Goal: Task Accomplishment & Management: Use online tool/utility

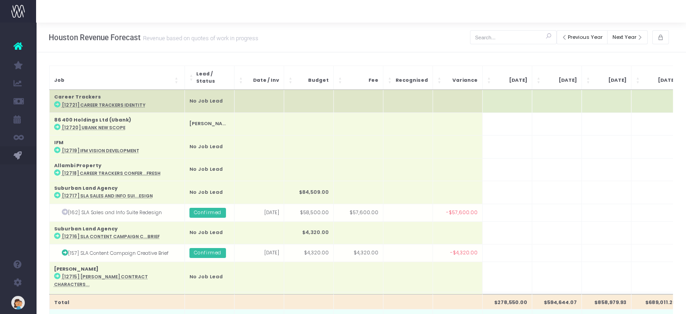
click at [505, 97] on td at bounding box center [507, 101] width 50 height 23
click at [508, 97] on td at bounding box center [507, 101] width 50 height 23
click at [561, 97] on td at bounding box center [557, 101] width 50 height 23
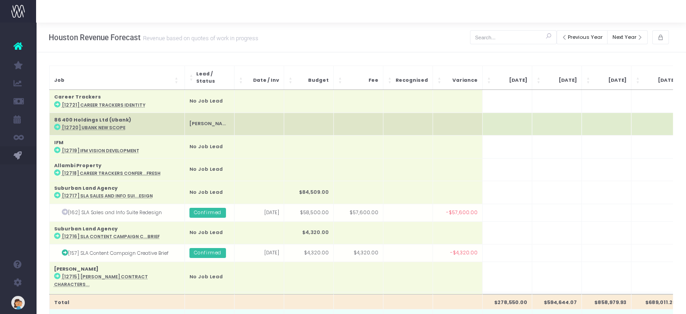
click at [518, 123] on td at bounding box center [507, 123] width 50 height 23
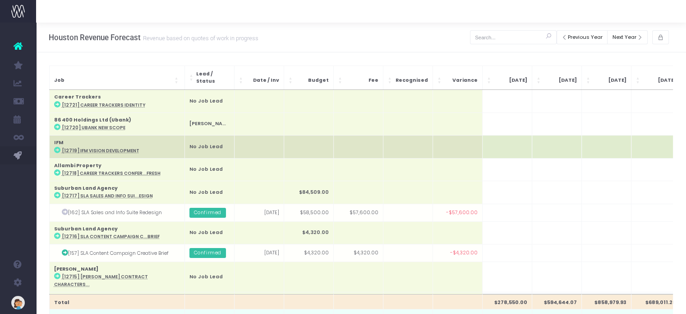
click at [506, 141] on td at bounding box center [507, 146] width 50 height 23
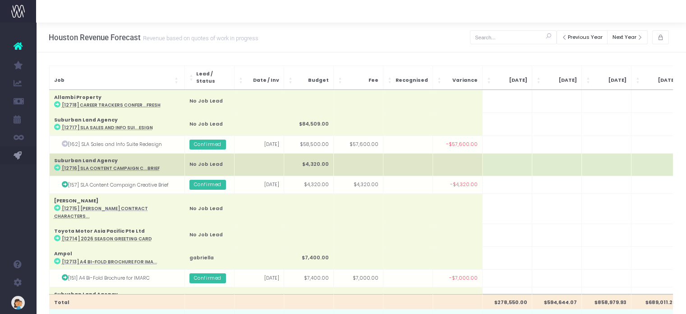
scroll to position [90, 0]
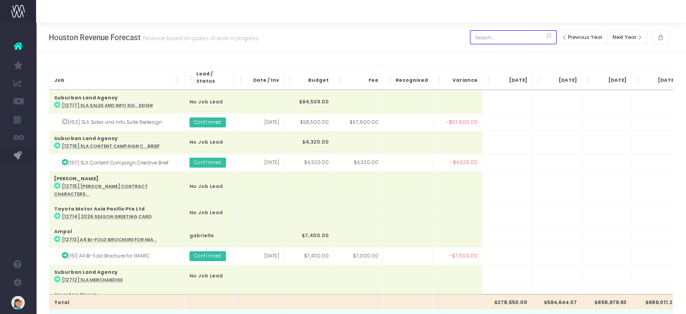
click at [497, 43] on input "text" at bounding box center [513, 37] width 87 height 14
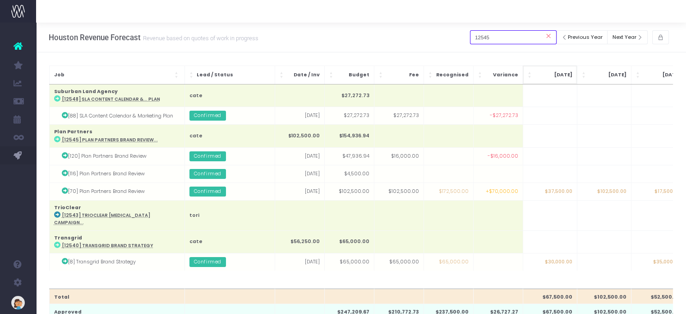
scroll to position [0, 0]
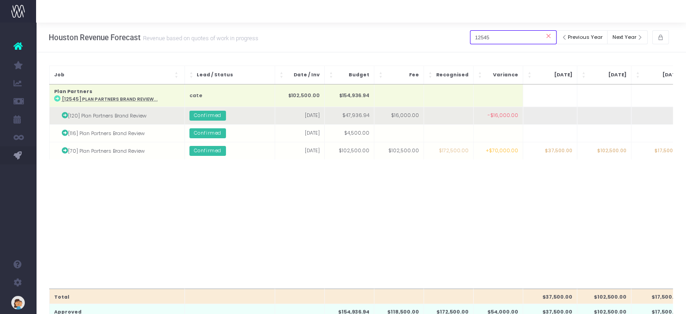
type input "12545"
click at [445, 117] on td at bounding box center [449, 116] width 50 height 18
click at [659, 117] on td at bounding box center [658, 116] width 54 height 18
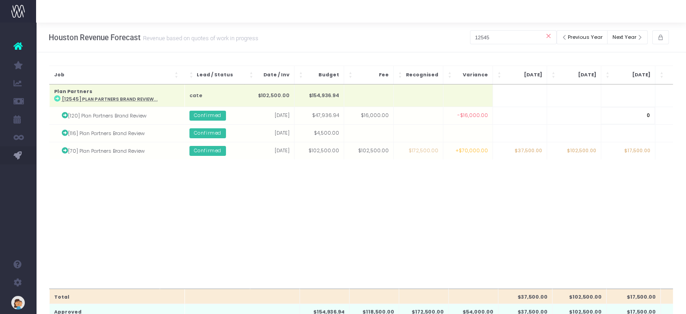
scroll to position [0, 30]
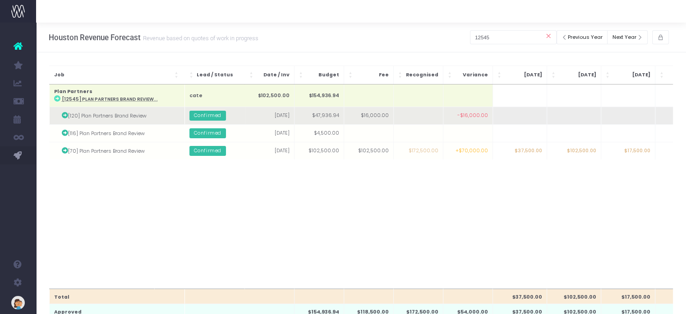
click at [662, 116] on td at bounding box center [682, 116] width 54 height 18
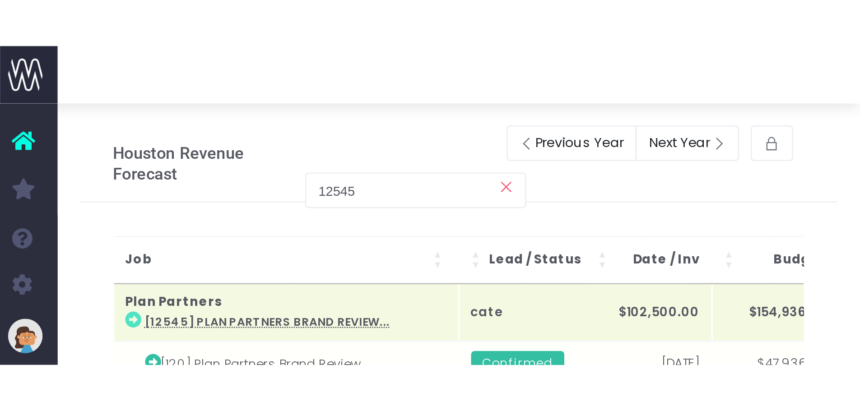
scroll to position [0, 66]
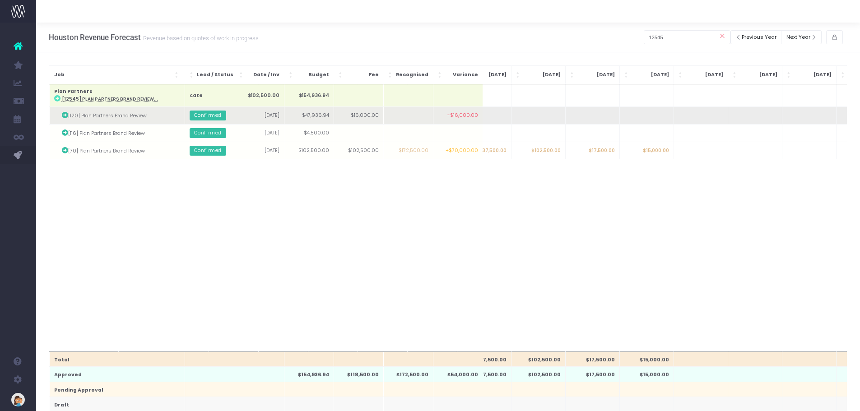
click at [665, 117] on td at bounding box center [646, 116] width 54 height 18
type input "16000"
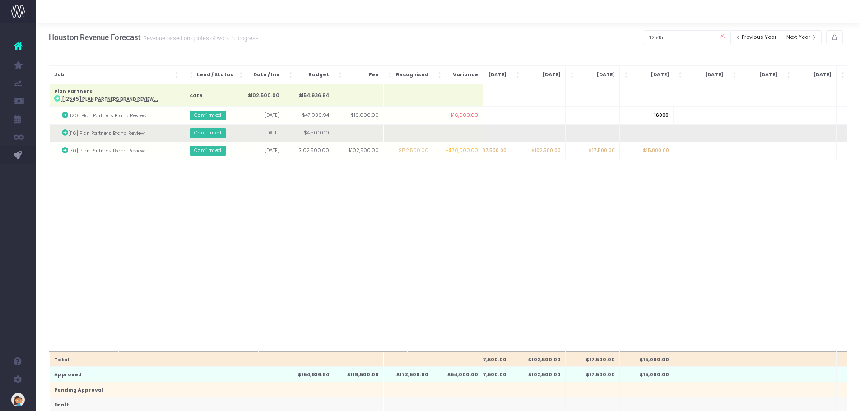
click at [666, 135] on body "Oh my... this is bad. wayahead wasn't able to load this page. Please contact su…" at bounding box center [430, 205] width 860 height 411
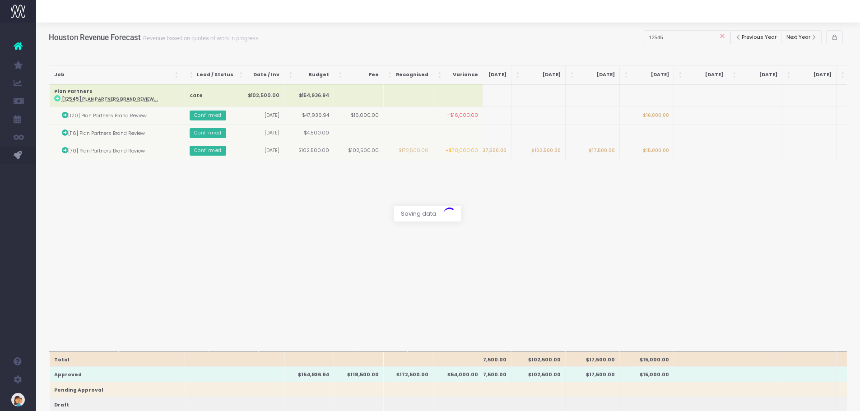
click at [681, 39] on div at bounding box center [430, 205] width 860 height 411
click at [561, 264] on div at bounding box center [430, 205] width 860 height 411
click at [442, 263] on div at bounding box center [430, 205] width 860 height 411
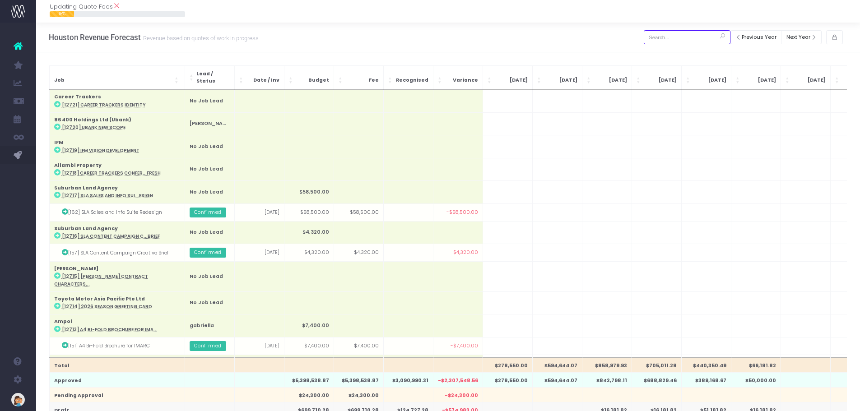
click at [668, 34] on input "text" at bounding box center [687, 37] width 87 height 14
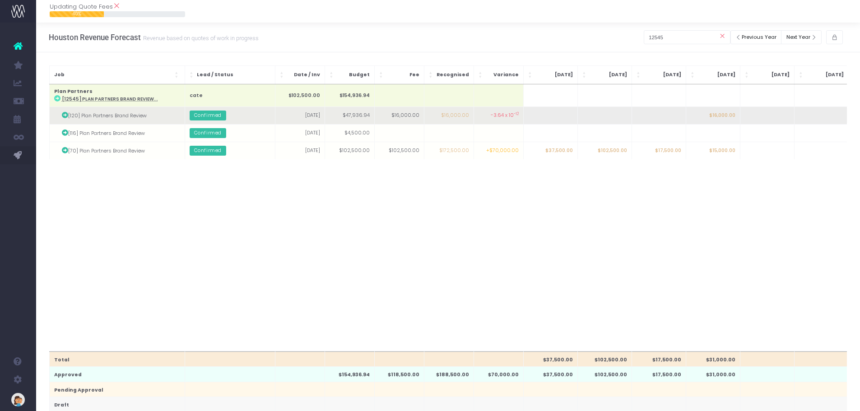
click at [498, 116] on span "-3.64 x 10 -12" at bounding box center [505, 115] width 28 height 7
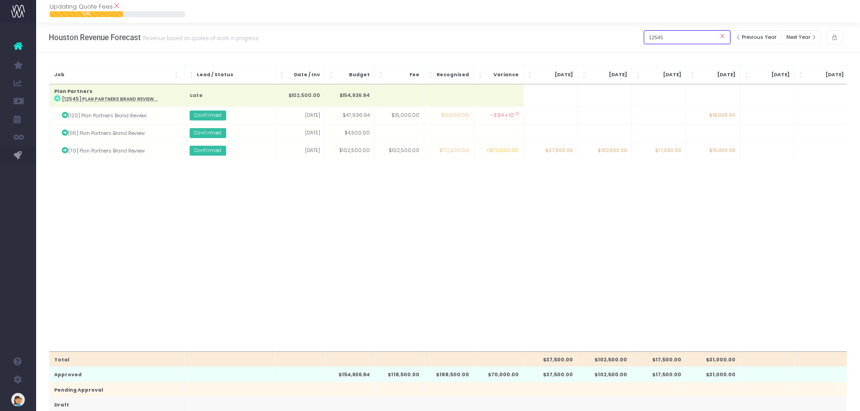
click at [690, 38] on input "12545" at bounding box center [687, 37] width 87 height 14
drag, startPoint x: 685, startPoint y: 39, endPoint x: 598, endPoint y: 32, distance: 87.8
click at [598, 32] on div "Houston Revenue Forecast Revenue based on quotes of work in progress Previous Y…" at bounding box center [448, 38] width 824 height 30
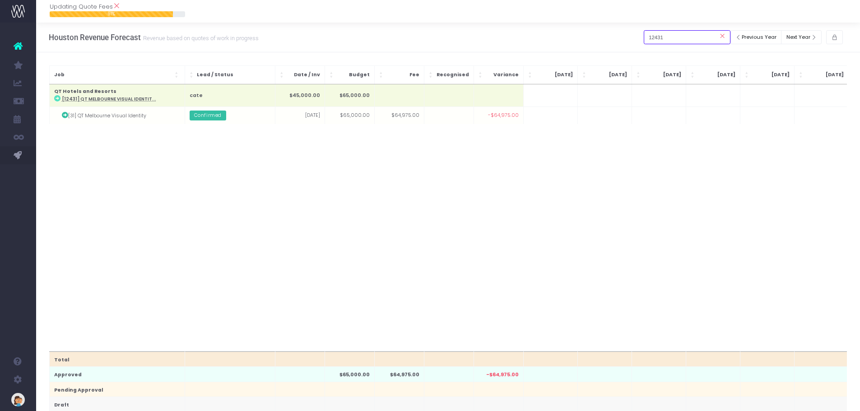
type input "12431"
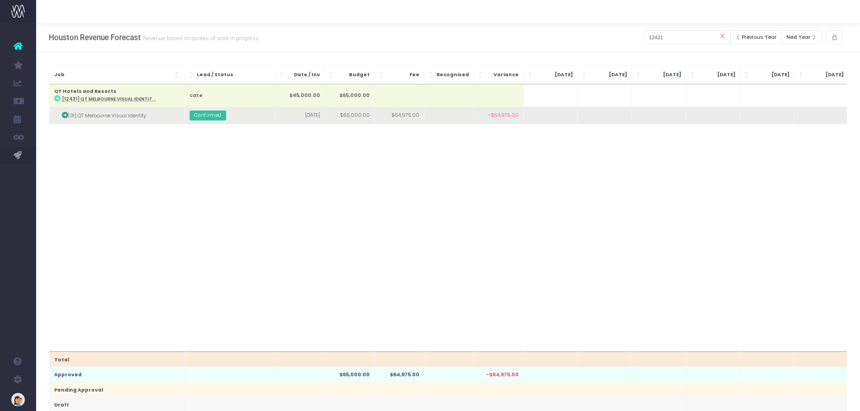
click at [64, 114] on icon at bounding box center [65, 115] width 6 height 6
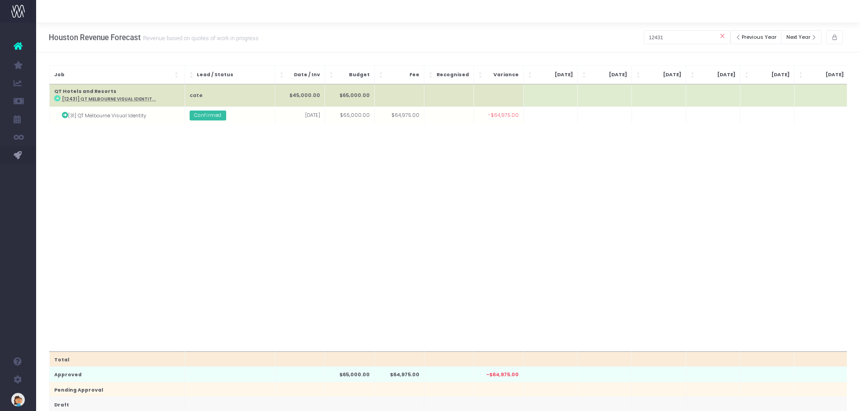
click at [437, 97] on td at bounding box center [449, 95] width 50 height 23
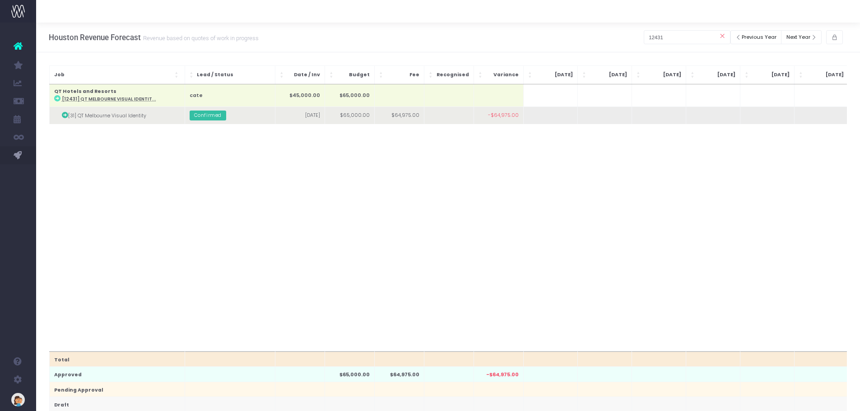
click at [442, 116] on td at bounding box center [449, 116] width 50 height 18
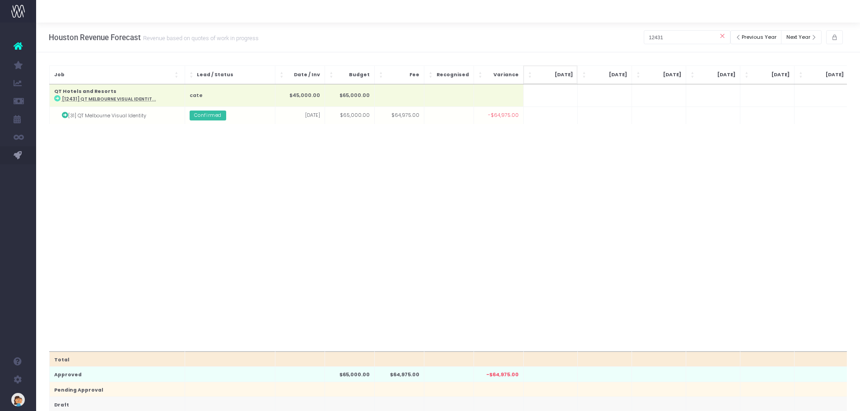
click at [550, 72] on span "[DATE]" at bounding box center [553, 74] width 37 height 7
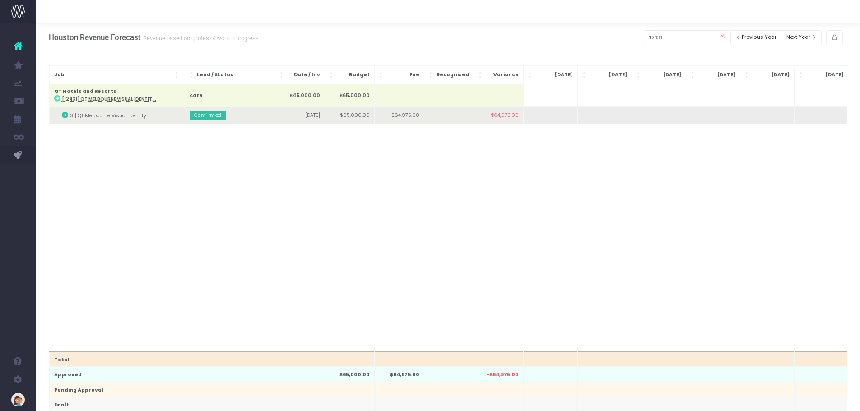
click at [741, 118] on td at bounding box center [767, 116] width 54 height 18
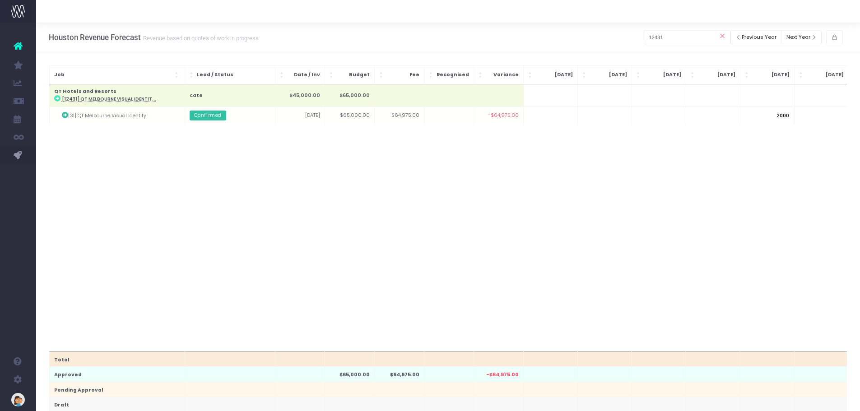
type input "20000"
click at [701, 180] on body "Oh my... this is bad. [PERSON_NAME] wasn't able to load this page. Please conta…" at bounding box center [430, 205] width 860 height 411
click at [678, 38] on div at bounding box center [430, 205] width 860 height 411
drag, startPoint x: 761, startPoint y: 116, endPoint x: 599, endPoint y: 120, distance: 161.6
click at [761, 116] on div at bounding box center [430, 205] width 860 height 411
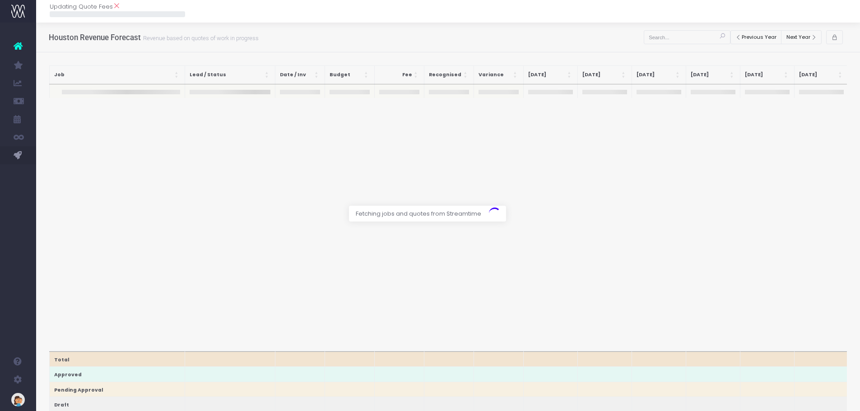
click at [688, 36] on div at bounding box center [430, 205] width 860 height 411
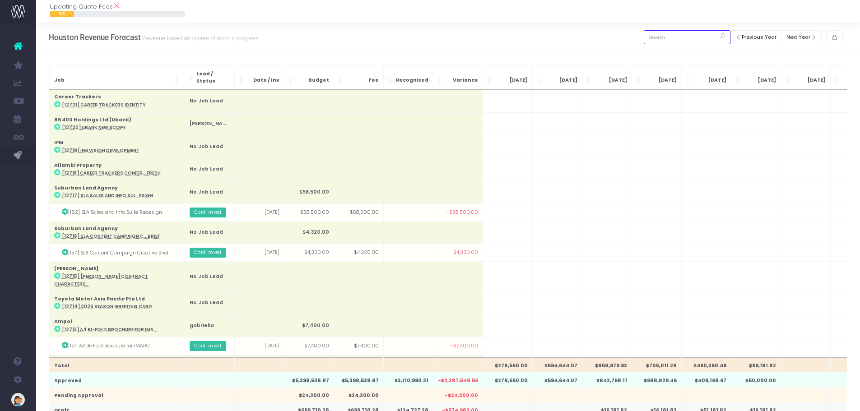
click at [653, 35] on input "text" at bounding box center [687, 37] width 87 height 14
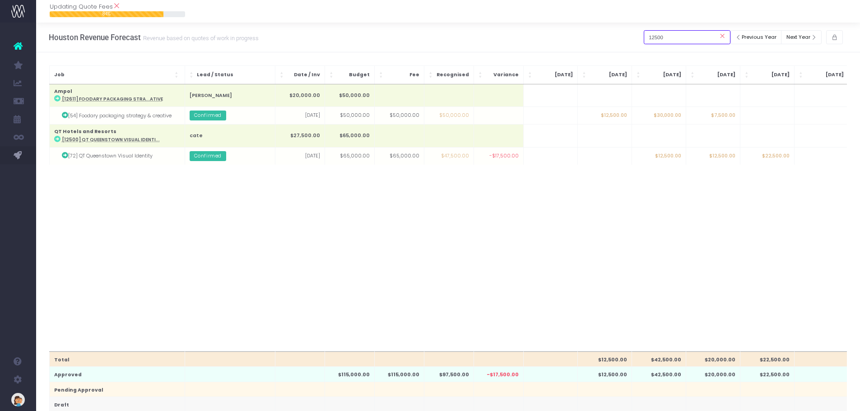
type input "12500"
click at [748, 35] on button "Previous Year" at bounding box center [755, 37] width 51 height 14
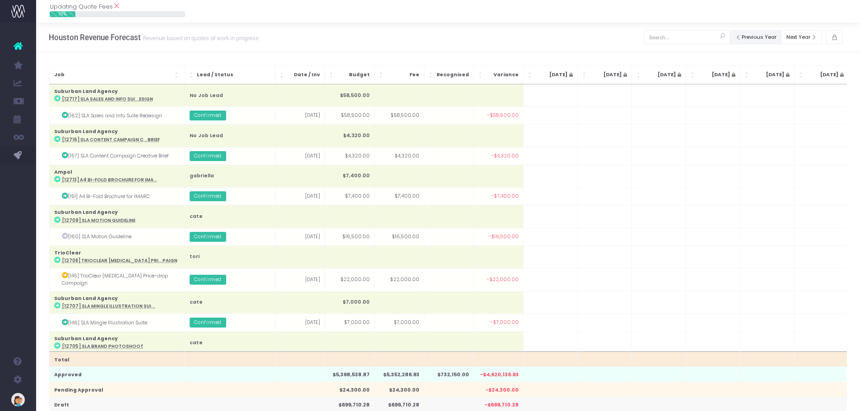
scroll to position [0, 333]
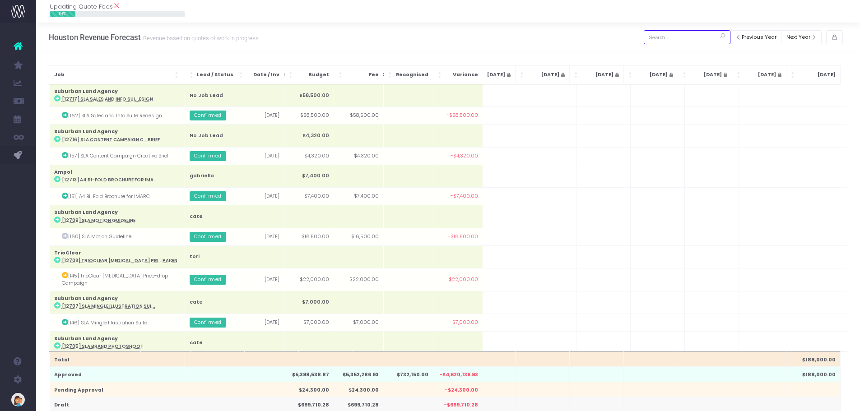
click at [685, 32] on input "text" at bounding box center [687, 37] width 87 height 14
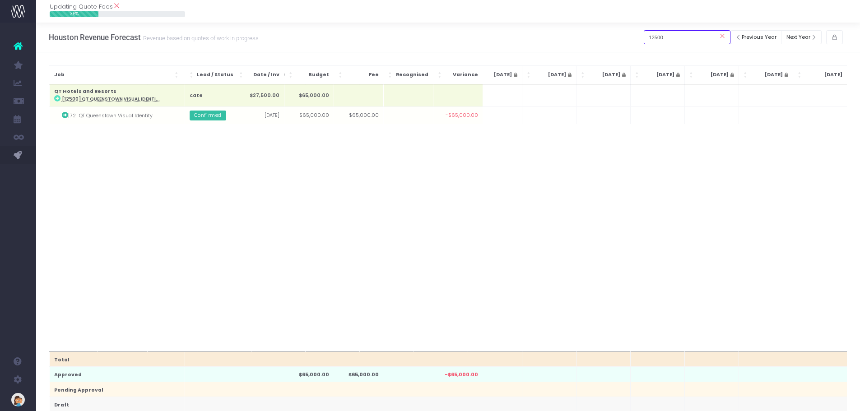
scroll to position [0, 326]
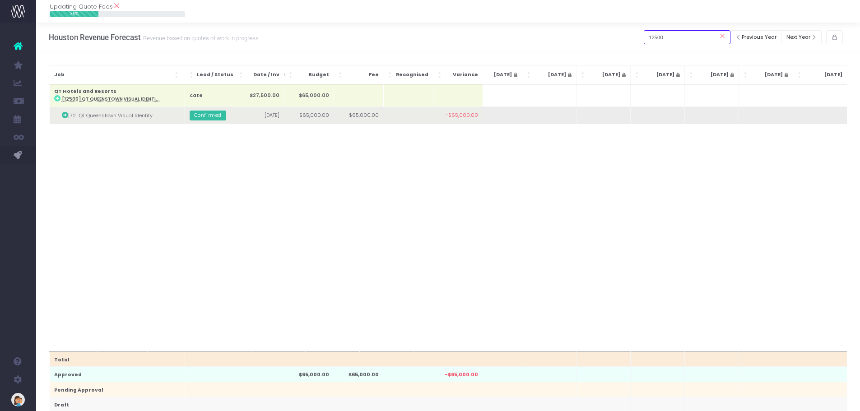
type input "12500"
click at [826, 118] on td at bounding box center [819, 116] width 54 height 18
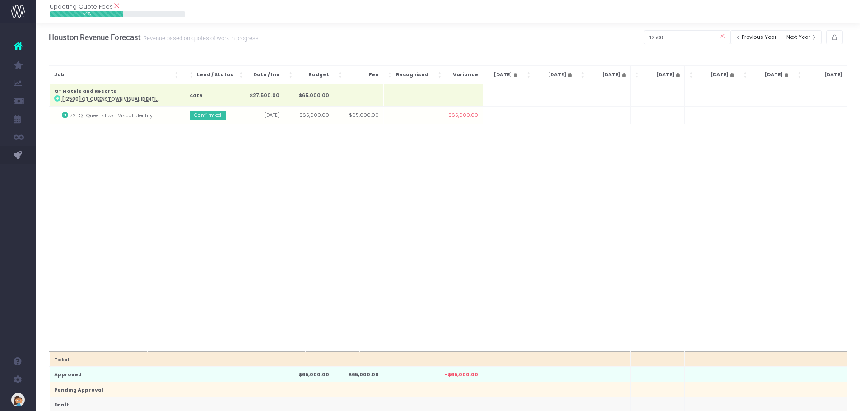
click at [815, 116] on td at bounding box center [819, 116] width 54 height 18
type input "0"
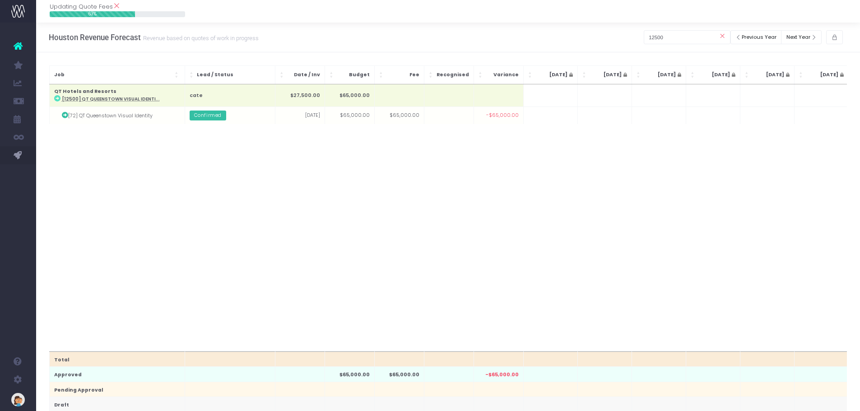
scroll to position [0, 0]
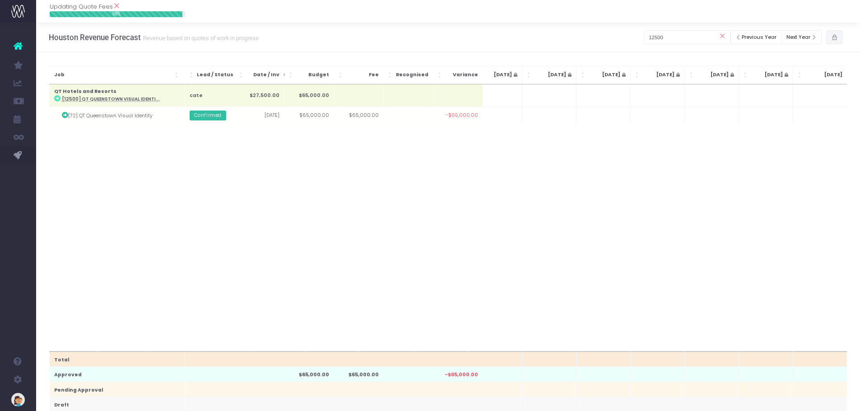
click at [836, 37] on icon "button" at bounding box center [834, 37] width 6 height 0
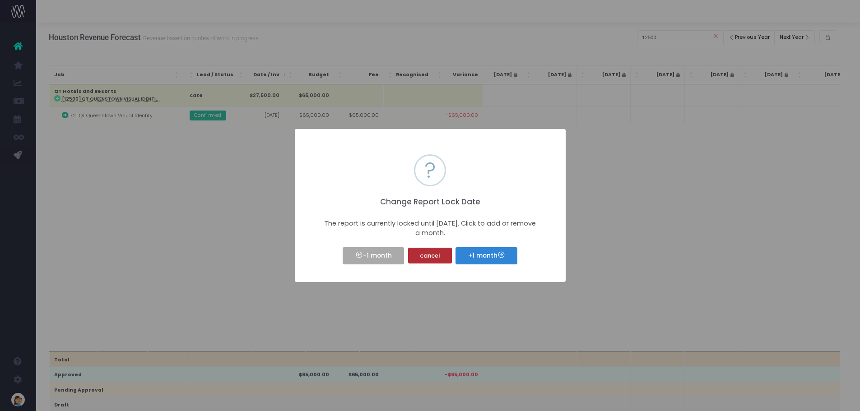
click at [429, 254] on button "cancel" at bounding box center [430, 256] width 44 height 16
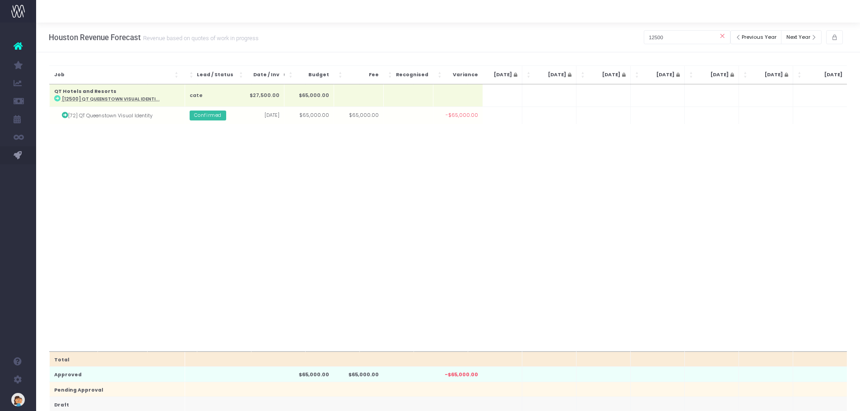
click at [815, 125] on div "Total Approved $65,000.00 $65,000.00 -$65,000.00 Pending Approval Draft Decline…" at bounding box center [448, 217] width 798 height 267
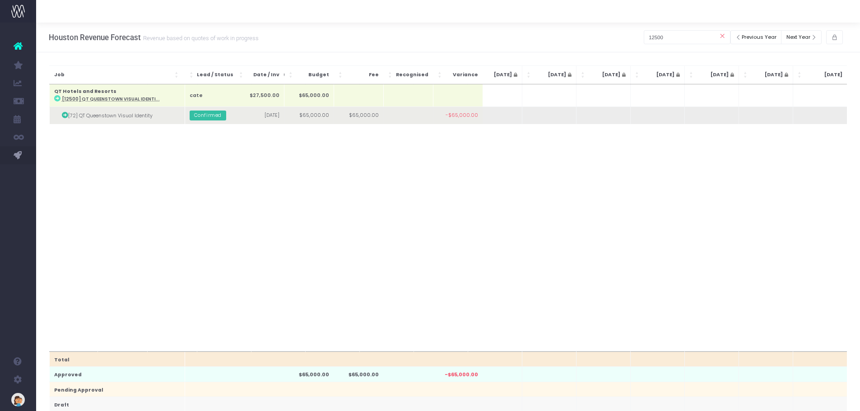
click at [813, 117] on td at bounding box center [819, 116] width 54 height 18
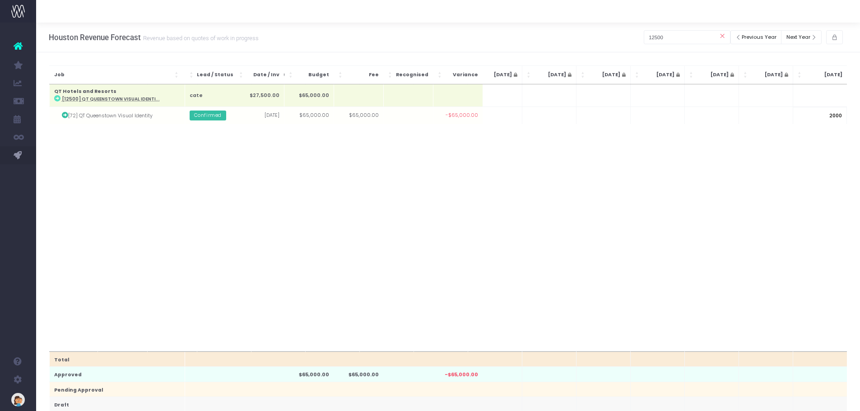
type input "20000"
click at [791, 173] on body "Oh my... this is bad. wayahead wasn't able to load this page. Please contact su…" at bounding box center [430, 205] width 860 height 411
click at [724, 182] on div at bounding box center [430, 205] width 860 height 411
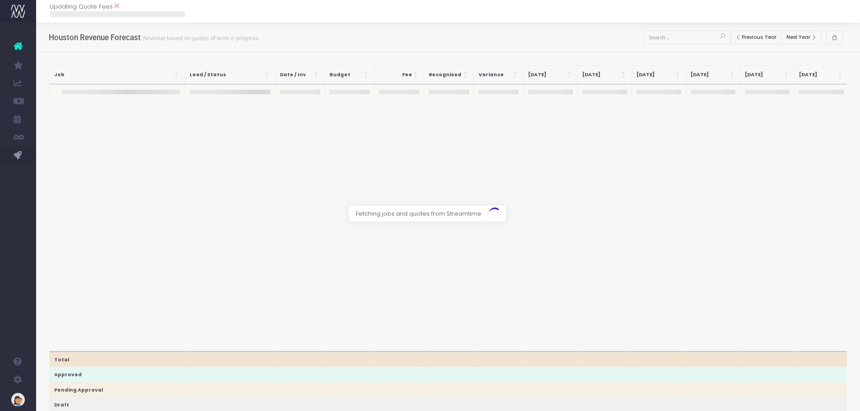
click at [656, 42] on div at bounding box center [430, 205] width 860 height 411
click at [660, 37] on div at bounding box center [430, 205] width 860 height 411
click at [662, 39] on div at bounding box center [430, 205] width 860 height 411
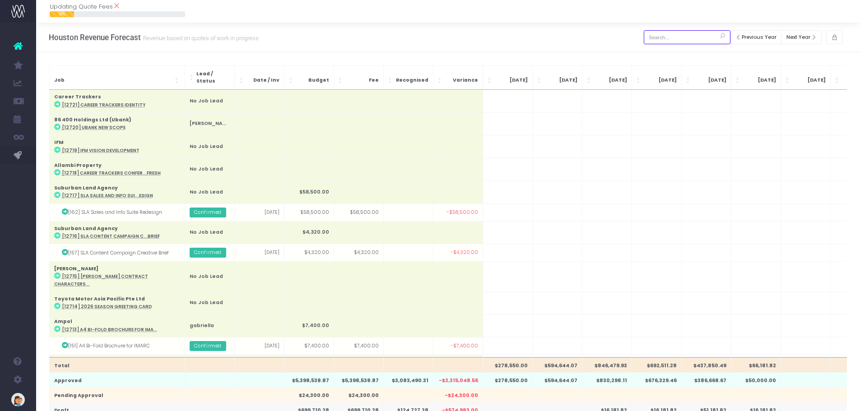
click at [663, 40] on input "text" at bounding box center [687, 37] width 87 height 14
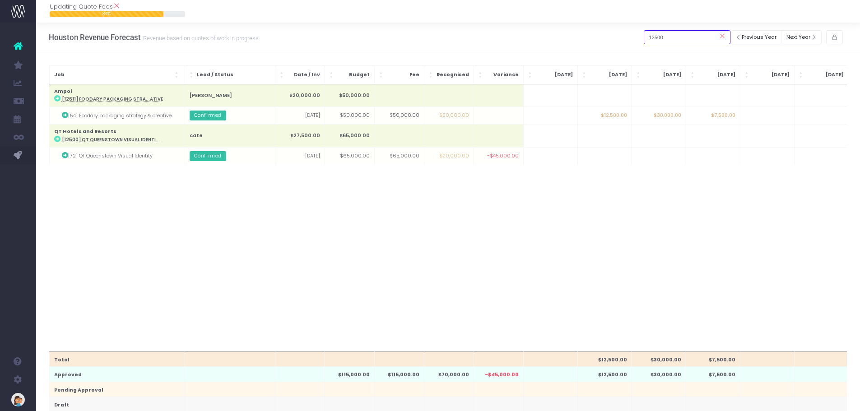
type input "12500"
click at [588, 160] on td at bounding box center [604, 156] width 54 height 18
type input "0"
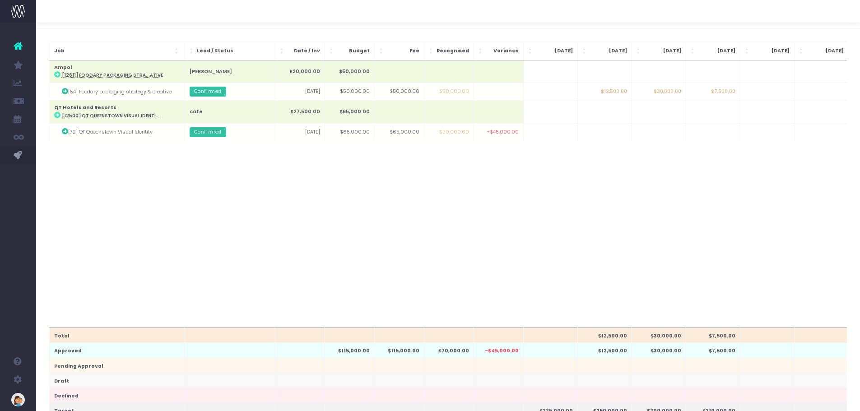
scroll to position [45, 0]
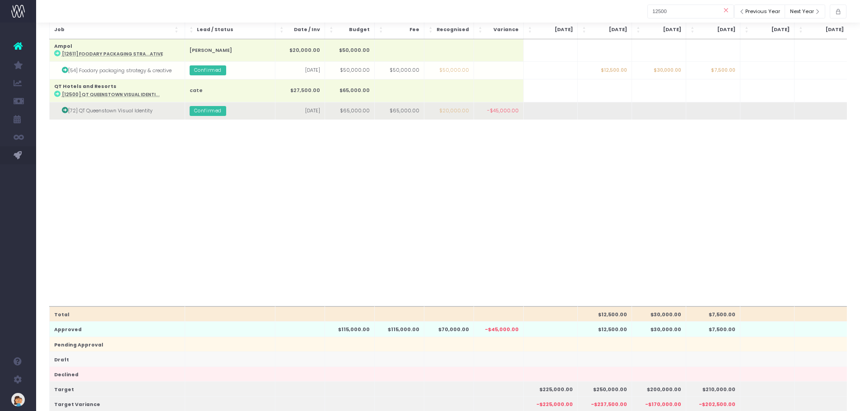
click at [63, 110] on icon at bounding box center [65, 110] width 6 height 6
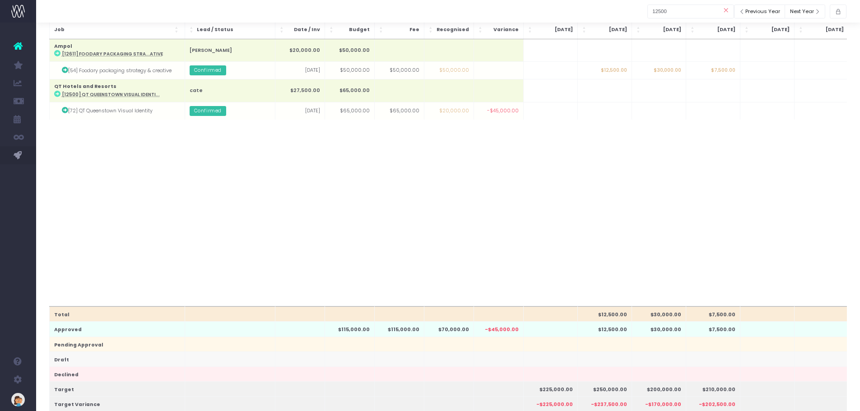
click at [692, 116] on td at bounding box center [713, 111] width 54 height 18
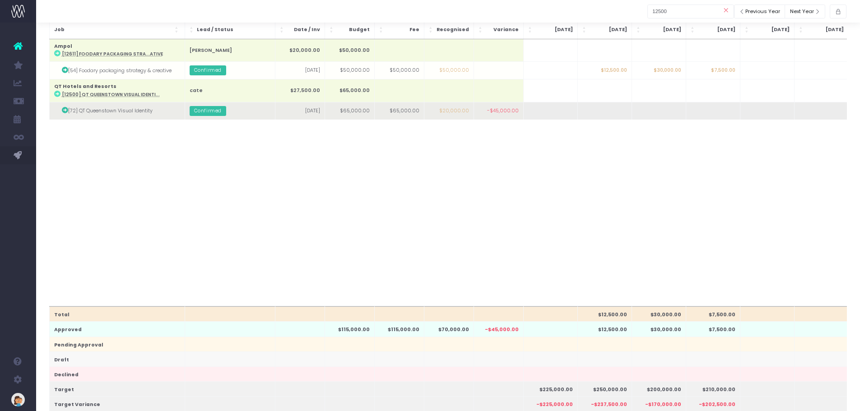
click at [604, 111] on td at bounding box center [604, 111] width 54 height 18
click at [658, 116] on td at bounding box center [658, 111] width 54 height 18
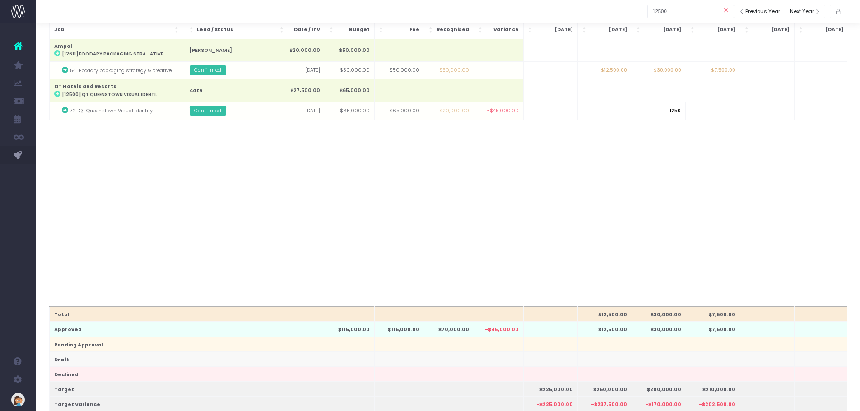
type input "12500"
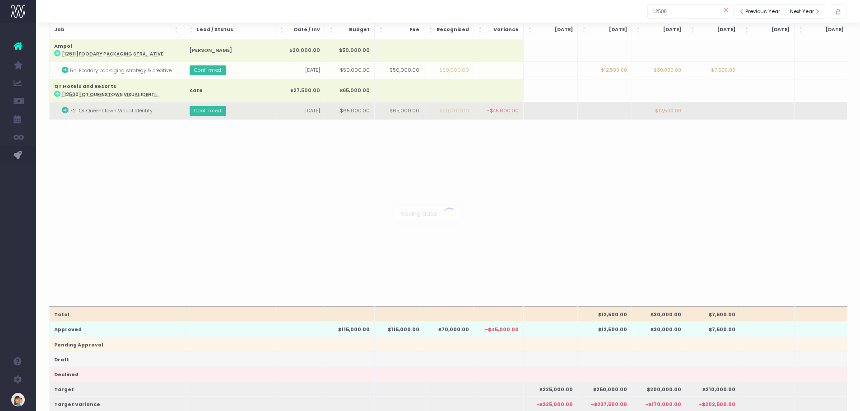
click at [713, 109] on body "Oh my... this is bad. [PERSON_NAME] wasn't able to load this page. Please conta…" at bounding box center [430, 160] width 860 height 411
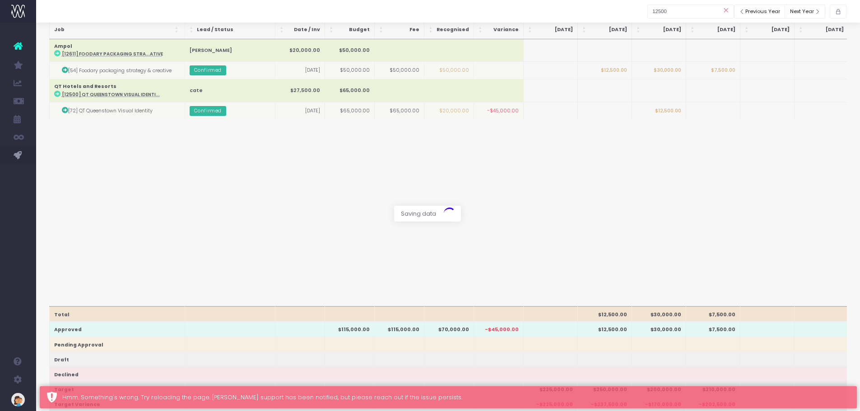
click at [711, 114] on div at bounding box center [430, 205] width 860 height 411
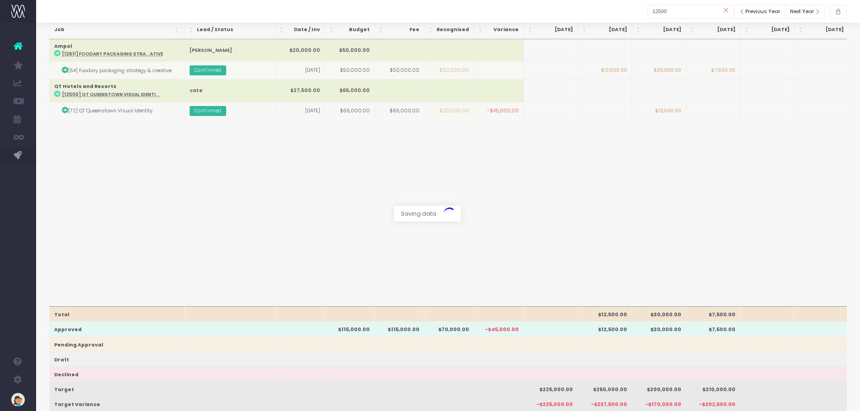
click at [521, 192] on div at bounding box center [430, 205] width 860 height 411
click at [704, 110] on div at bounding box center [430, 205] width 860 height 411
click at [411, 215] on span "Saving data" at bounding box center [418, 214] width 49 height 16
click at [723, 9] on icon at bounding box center [726, 10] width 16 height 16
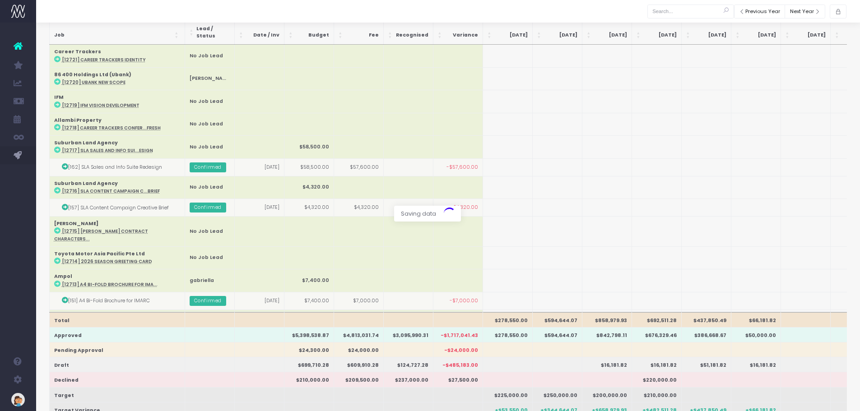
click at [680, 3] on div at bounding box center [690, 10] width 87 height 16
click at [672, 14] on input "text" at bounding box center [690, 12] width 87 height 14
click at [670, 14] on input "text" at bounding box center [690, 12] width 87 height 14
click at [691, 9] on input "text" at bounding box center [690, 12] width 87 height 14
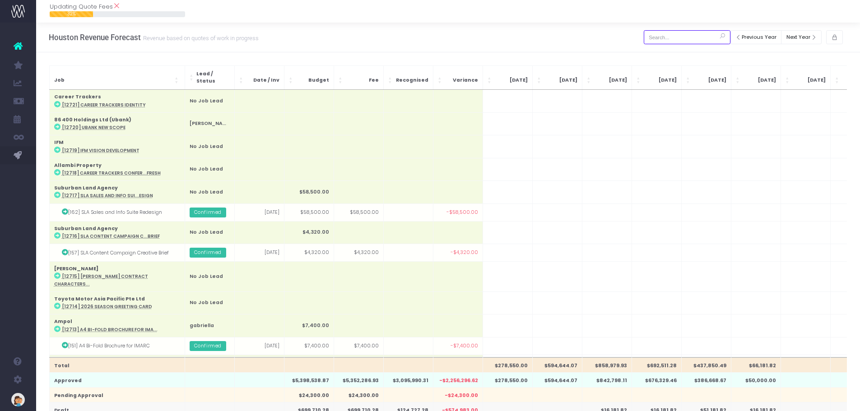
click at [685, 35] on input "text" at bounding box center [687, 37] width 87 height 14
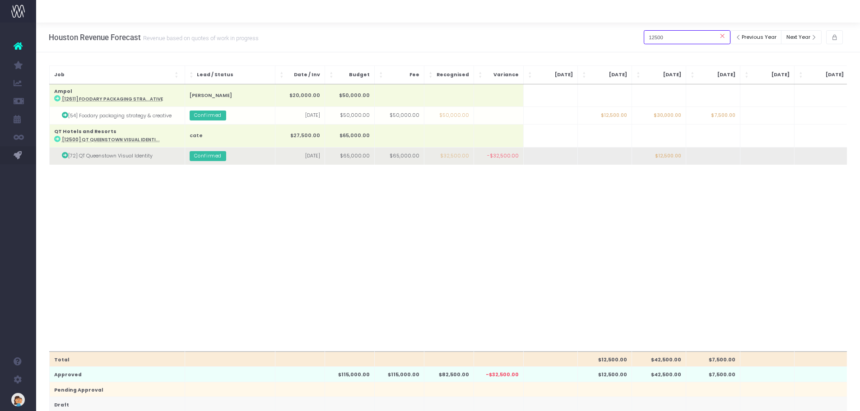
type input "12500"
click at [723, 158] on td at bounding box center [713, 156] width 54 height 18
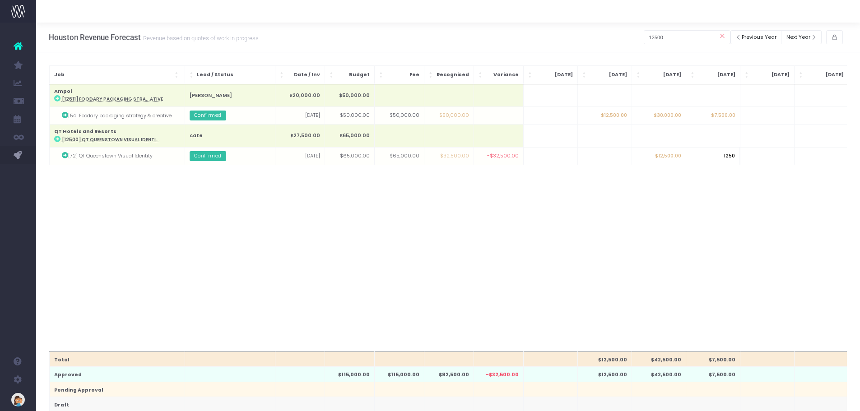
type input "12500"
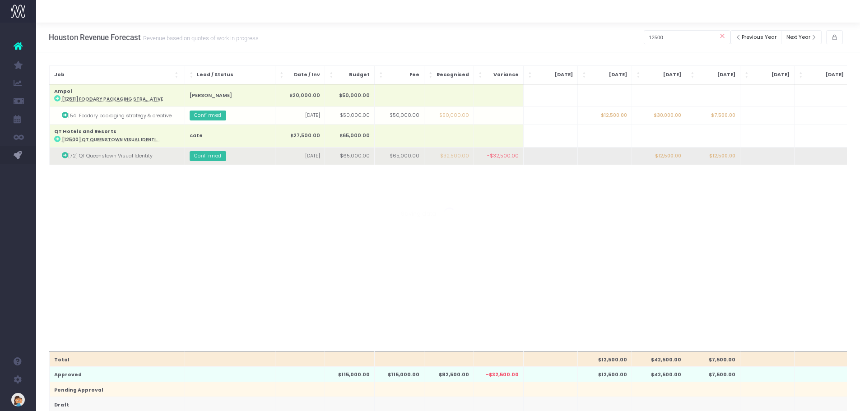
click at [760, 157] on body "Oh my... this is bad. [PERSON_NAME] wasn't able to load this page. Please conta…" at bounding box center [430, 205] width 860 height 411
